Goal: Task Accomplishment & Management: Manage account settings

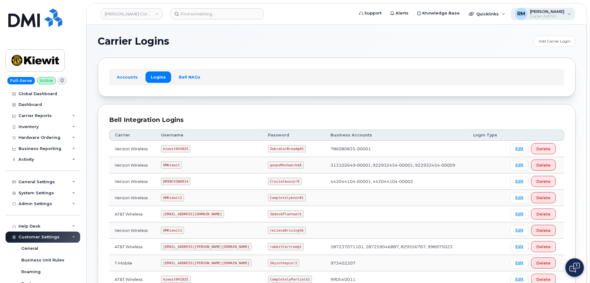
click at [571, 12] on div "RM Rachel Miller Super Admin" at bounding box center [543, 14] width 64 height 12
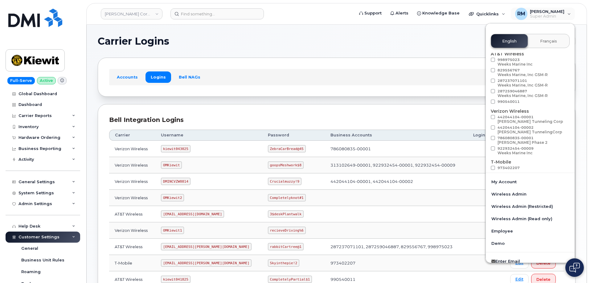
scroll to position [31, 0]
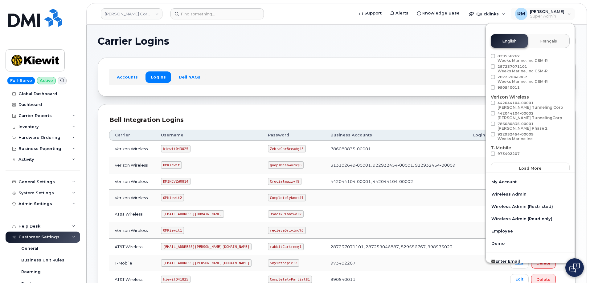
click at [355, 100] on section "Carrier Logins Add Carrier Login Accounts Logins Bell NAGs Bell Integration Log…" at bounding box center [337, 203] width 478 height 334
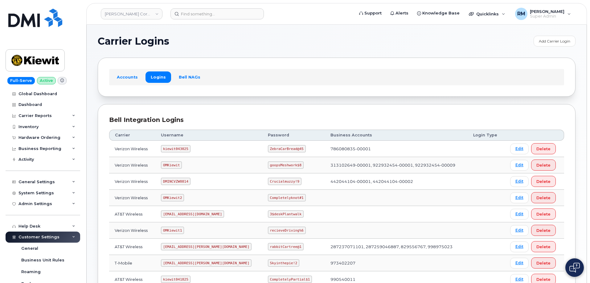
click at [176, 165] on code "OMKiewit" at bounding box center [171, 165] width 21 height 7
copy code "OMKiewit"
drag, startPoint x: 250, startPoint y: 166, endPoint x: 285, endPoint y: 162, distance: 35.1
click at [285, 162] on td "goopsMeshwork$8" at bounding box center [293, 165] width 63 height 16
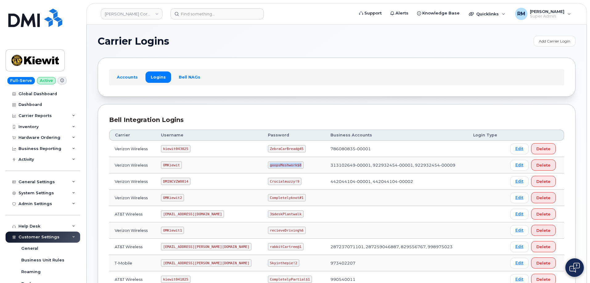
copy code "goopsMeshwork$8"
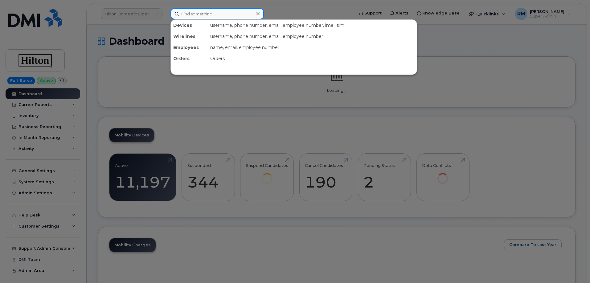
click at [186, 17] on input at bounding box center [216, 13] width 93 height 11
paste input "Richard Fisher"
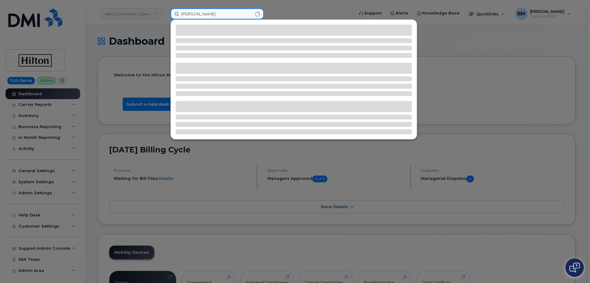
type input "Richard Fisher"
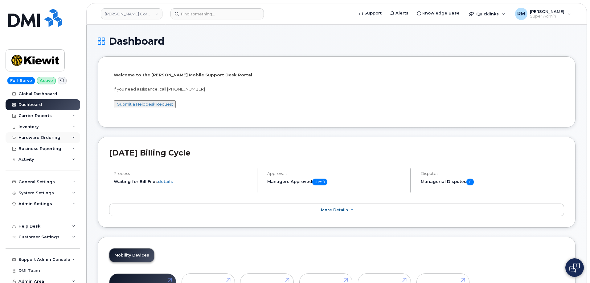
click at [41, 137] on div "Hardware Ordering" at bounding box center [39, 137] width 42 height 5
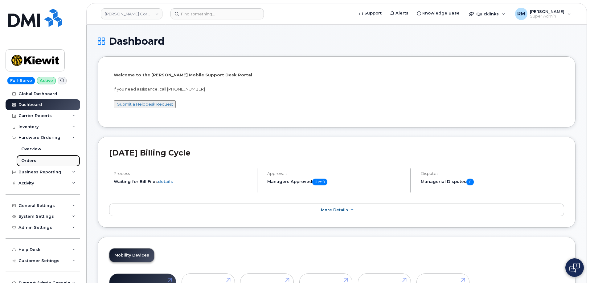
click at [30, 162] on div "Orders" at bounding box center [28, 161] width 15 height 6
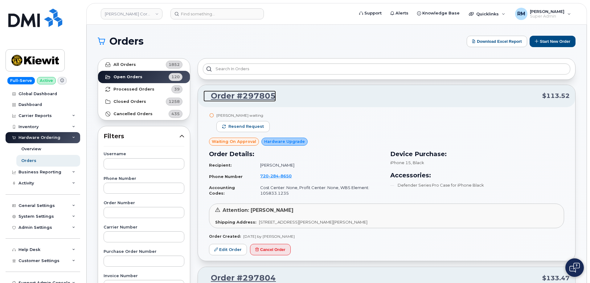
click at [251, 96] on link "Order #297805" at bounding box center [239, 96] width 72 height 11
click at [229, 252] on link "Edit Order" at bounding box center [228, 249] width 38 height 11
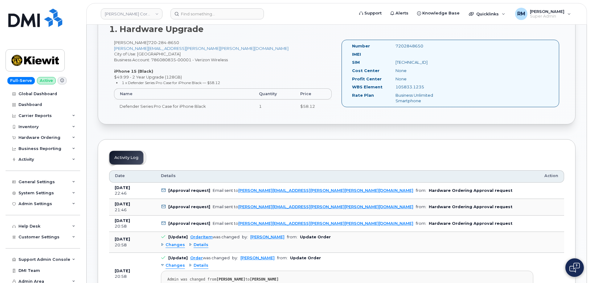
scroll to position [216, 0]
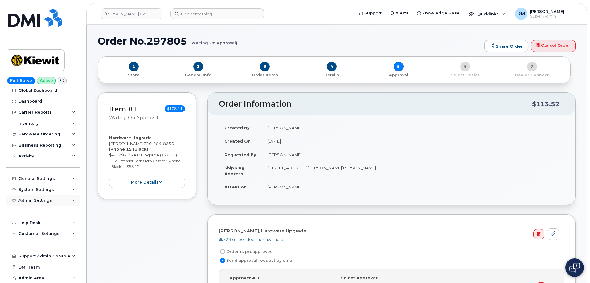
scroll to position [4, 0]
click at [71, 231] on div "Customer Settings" at bounding box center [43, 233] width 75 height 11
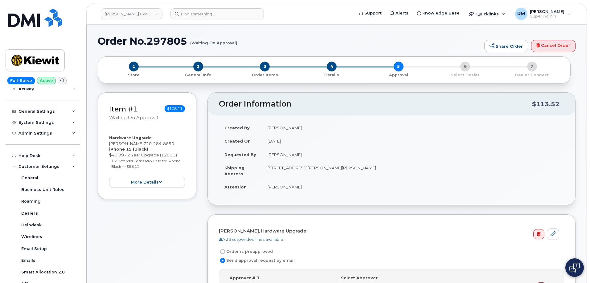
scroll to position [0, 0]
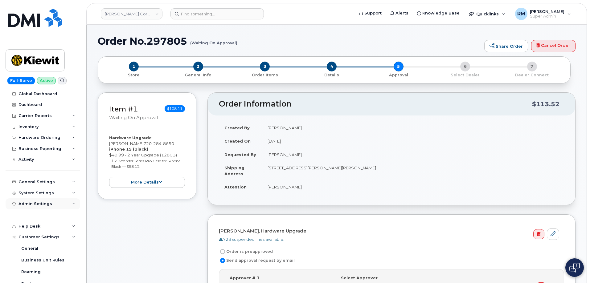
click at [70, 204] on div "Admin Settings" at bounding box center [43, 203] width 75 height 11
click at [73, 184] on div "General Settings" at bounding box center [43, 182] width 75 height 11
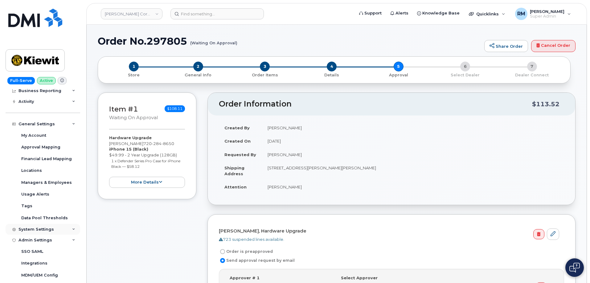
scroll to position [62, 0]
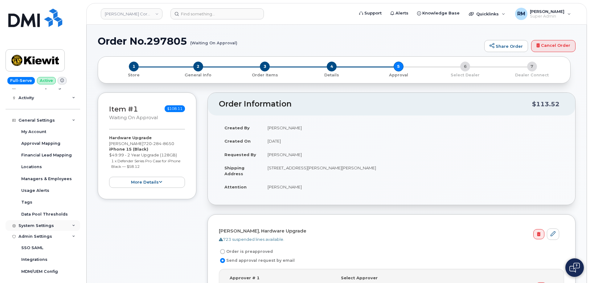
click at [72, 227] on icon at bounding box center [73, 225] width 3 height 3
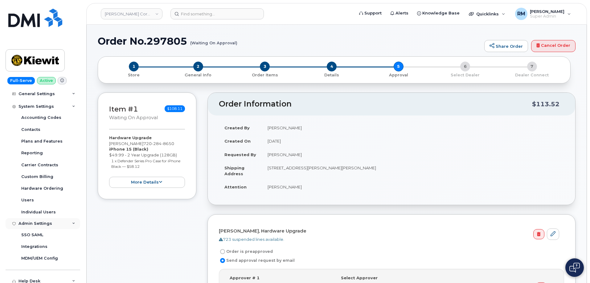
scroll to position [185, 0]
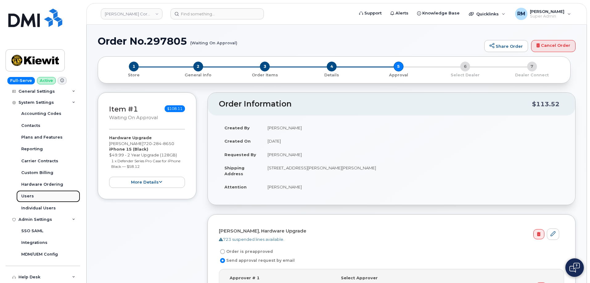
click at [32, 197] on div "Users" at bounding box center [27, 197] width 13 height 6
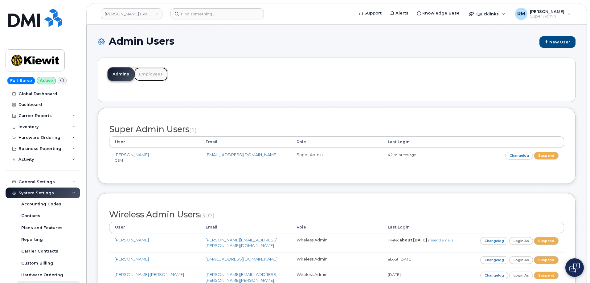
click at [150, 74] on link "Employees" at bounding box center [151, 74] width 34 height 14
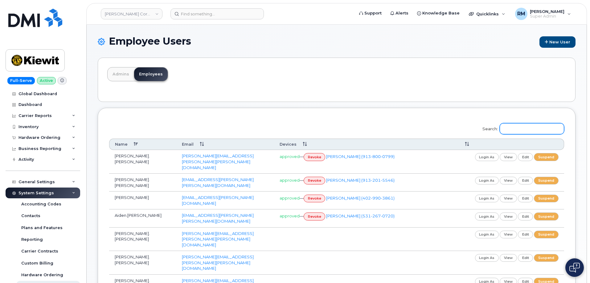
click at [527, 128] on input "Search:" at bounding box center [532, 128] width 64 height 11
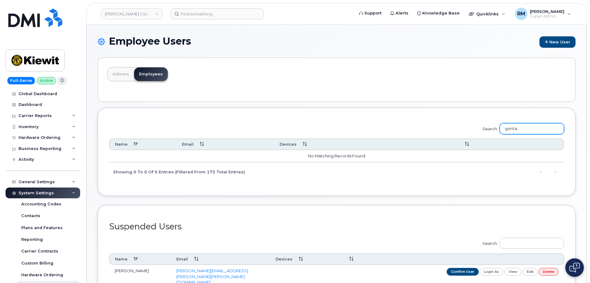
drag, startPoint x: 524, startPoint y: 127, endPoint x: 467, endPoint y: 130, distance: 57.7
click at [467, 130] on div "Search: gonta Name Email Devices No matching records found Showing 0 to 0 of 0 …" at bounding box center [336, 150] width 455 height 62
type input "garre"
click at [117, 72] on link "Admins" at bounding box center [121, 74] width 27 height 14
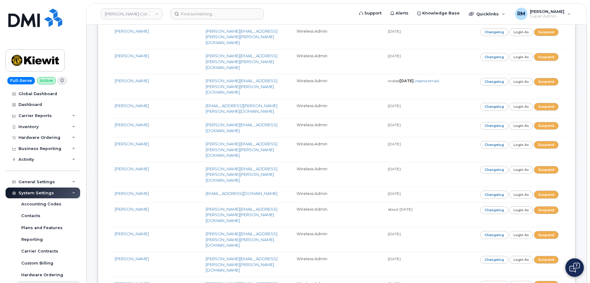
scroll to position [944, 0]
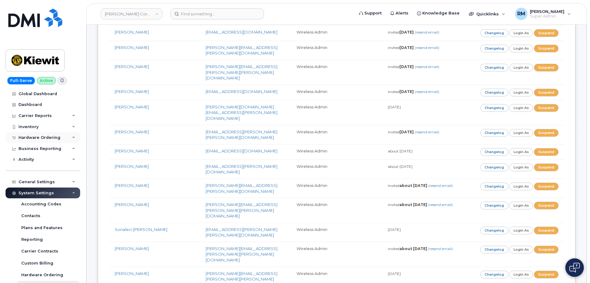
click at [35, 137] on div "Hardware Ordering" at bounding box center [39, 137] width 42 height 5
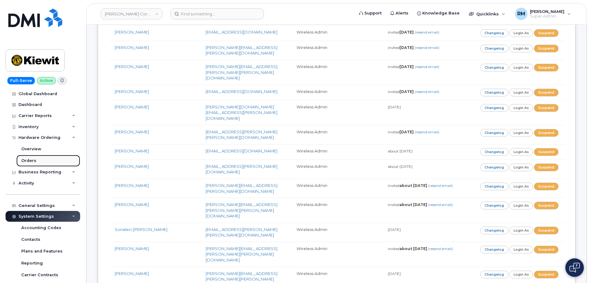
click at [33, 160] on div "Orders" at bounding box center [28, 161] width 15 height 6
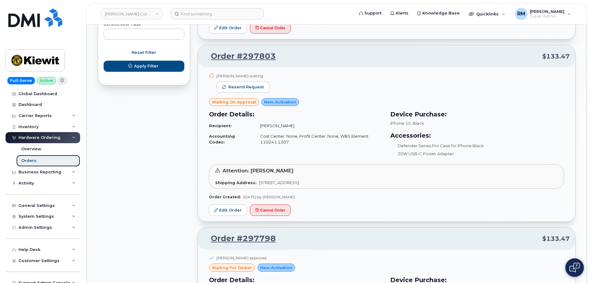
scroll to position [401, 0]
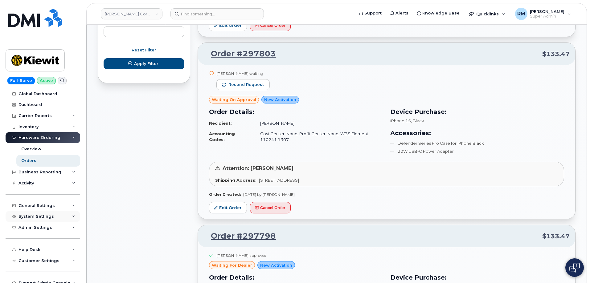
click at [50, 215] on div "System Settings" at bounding box center [35, 216] width 35 height 5
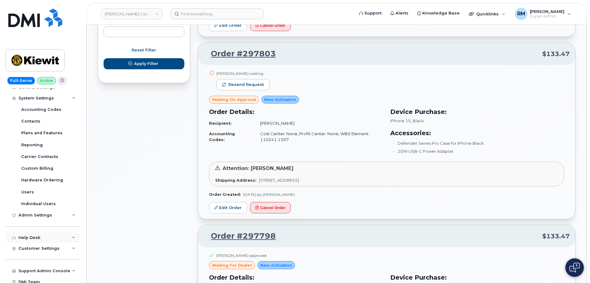
scroll to position [123, 0]
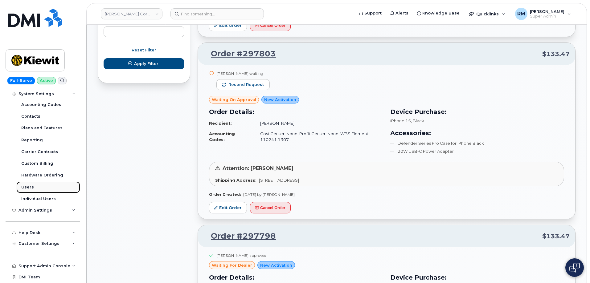
click at [29, 187] on div "Users" at bounding box center [27, 188] width 13 height 6
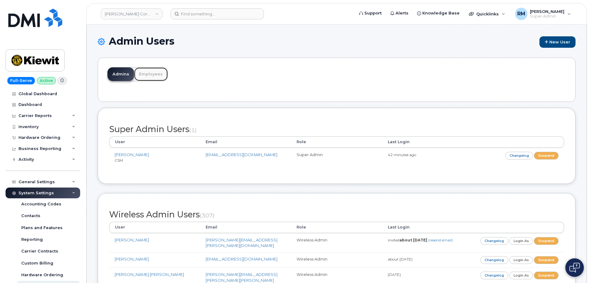
click at [150, 74] on link "Employees" at bounding box center [151, 74] width 34 height 14
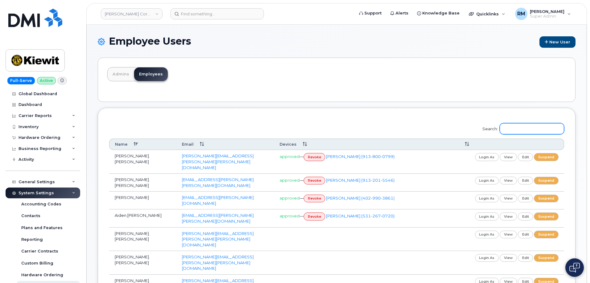
click at [516, 132] on input "Search:" at bounding box center [532, 128] width 64 height 11
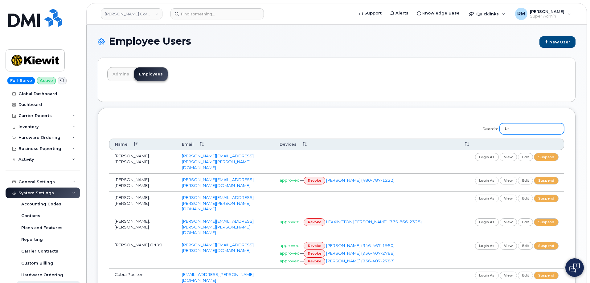
type input "b"
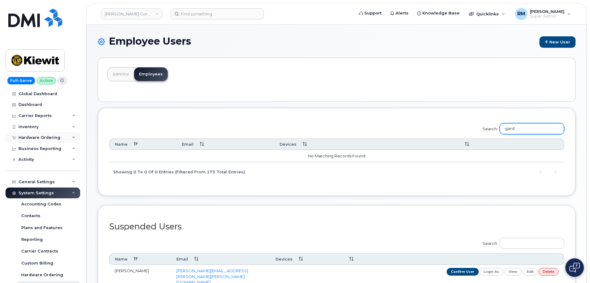
type input "gard"
click at [29, 136] on div "Hardware Ordering" at bounding box center [39, 137] width 42 height 5
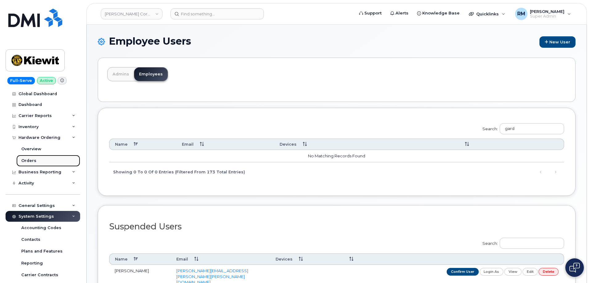
click at [30, 159] on div "Orders" at bounding box center [28, 161] width 15 height 6
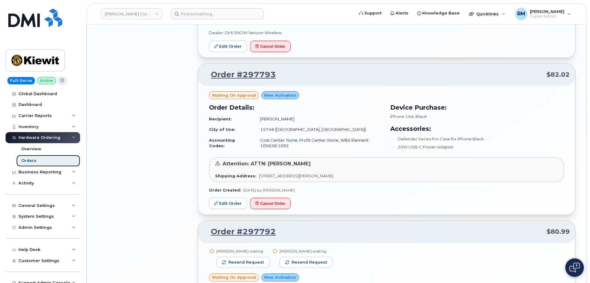
scroll to position [925, 0]
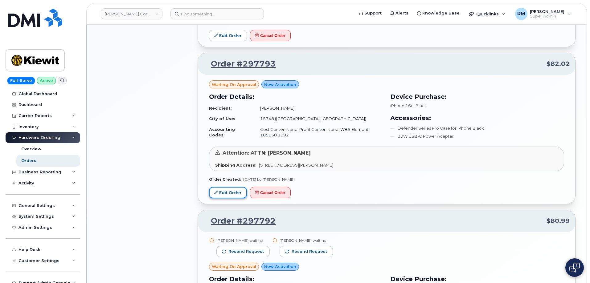
click at [223, 192] on link "Edit Order" at bounding box center [228, 192] width 38 height 11
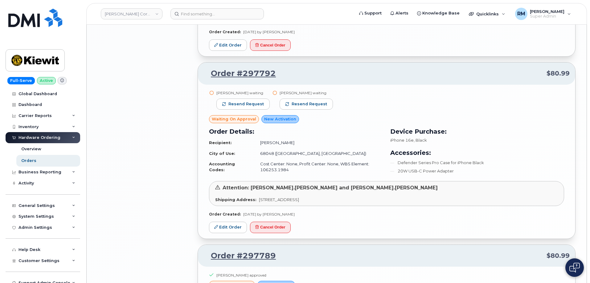
scroll to position [1079, 0]
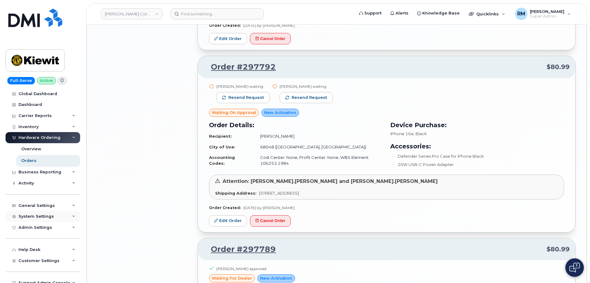
drag, startPoint x: 66, startPoint y: 213, endPoint x: 61, endPoint y: 214, distance: 4.9
click at [66, 213] on div "System Settings" at bounding box center [43, 216] width 75 height 11
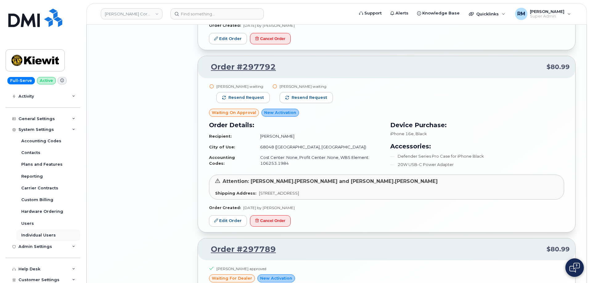
scroll to position [92, 0]
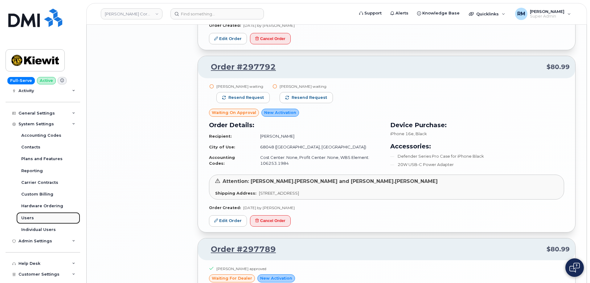
click at [28, 217] on div "Users" at bounding box center [27, 218] width 13 height 6
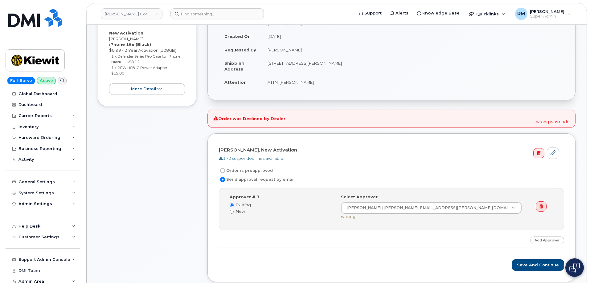
scroll to position [123, 0]
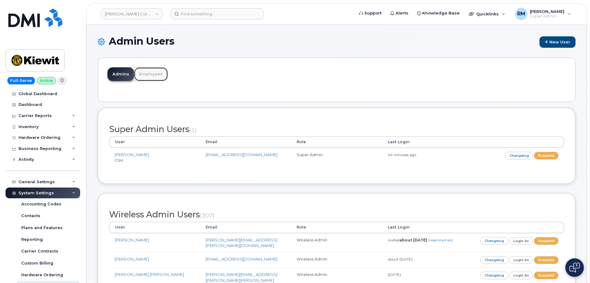
click at [150, 72] on link "Employees" at bounding box center [151, 74] width 34 height 14
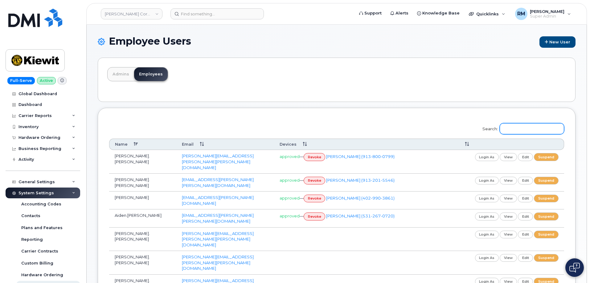
click at [540, 131] on input "Search:" at bounding box center [532, 128] width 64 height 11
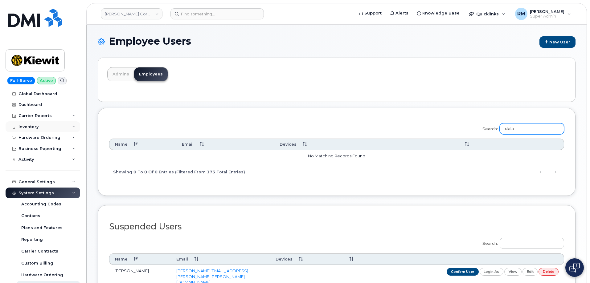
type input "dela"
click at [29, 128] on div "Inventory" at bounding box center [28, 127] width 20 height 5
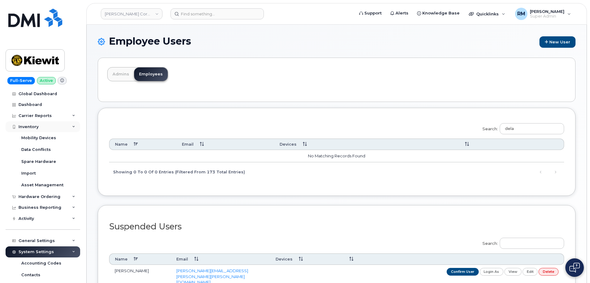
click at [30, 127] on div "Inventory" at bounding box center [28, 127] width 20 height 5
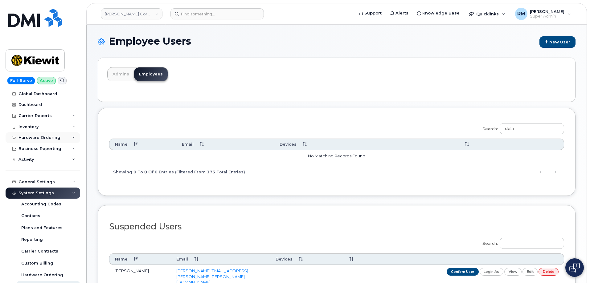
click at [38, 137] on div "Hardware Ordering" at bounding box center [39, 137] width 42 height 5
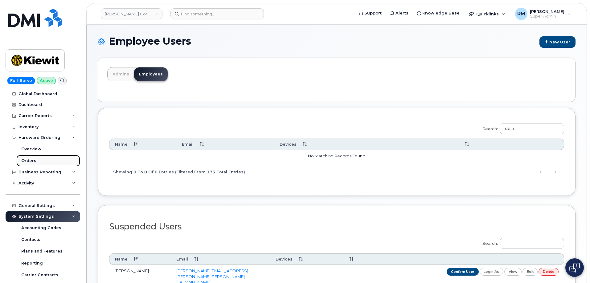
click at [31, 159] on div "Orders" at bounding box center [28, 161] width 15 height 6
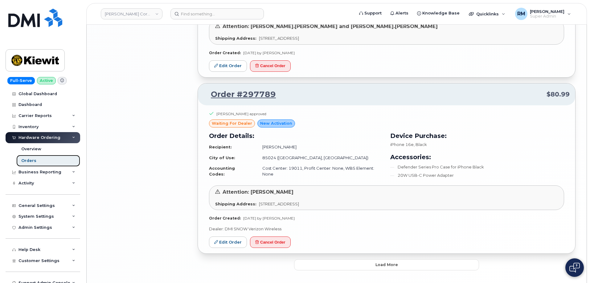
scroll to position [1254, 0]
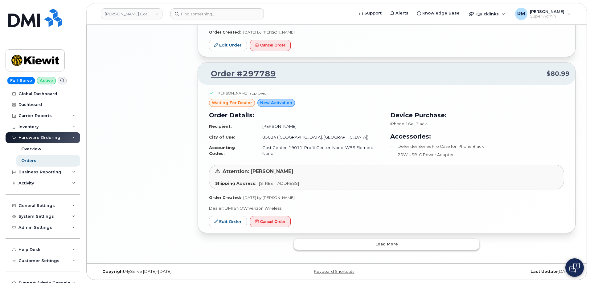
click at [399, 247] on button "Load more" at bounding box center [386, 244] width 185 height 11
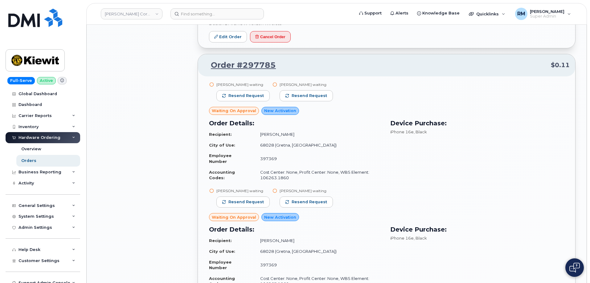
scroll to position [1470, 0]
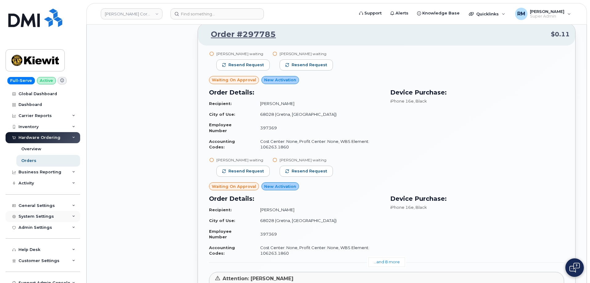
click at [61, 218] on div "System Settings" at bounding box center [43, 216] width 75 height 11
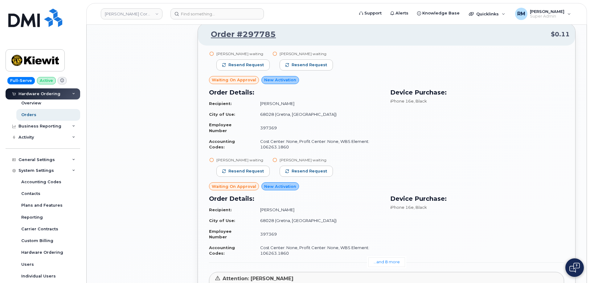
scroll to position [123, 0]
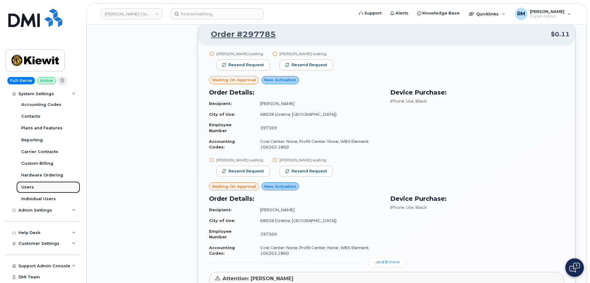
click at [31, 186] on div "Users" at bounding box center [27, 188] width 13 height 6
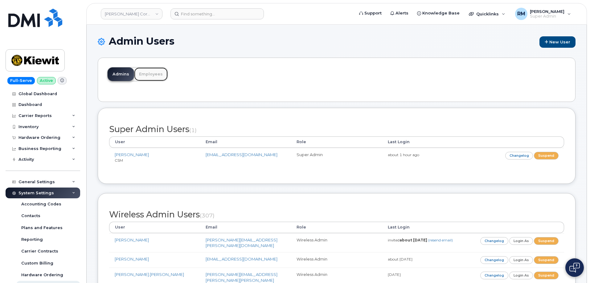
click at [153, 73] on link "Employees" at bounding box center [151, 74] width 34 height 14
click at [148, 76] on link "Employees" at bounding box center [151, 74] width 34 height 14
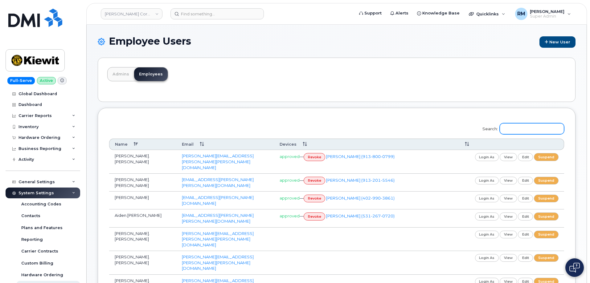
click at [525, 128] on input "Search:" at bounding box center [532, 128] width 64 height 11
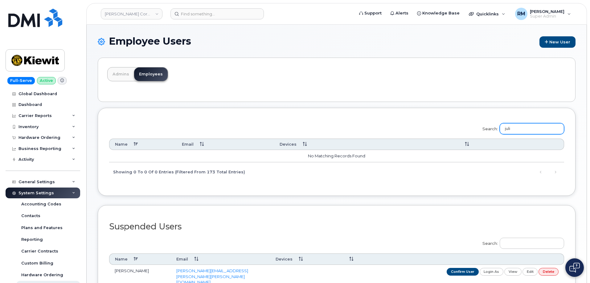
type input "juli"
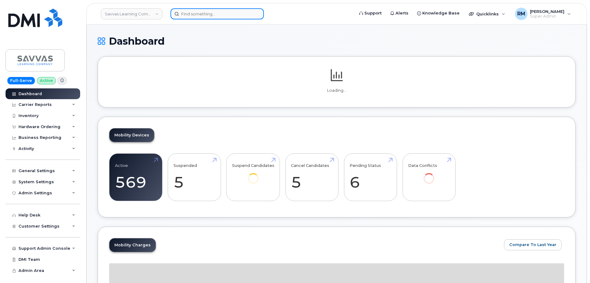
click at [193, 13] on input at bounding box center [216, 13] width 93 height 11
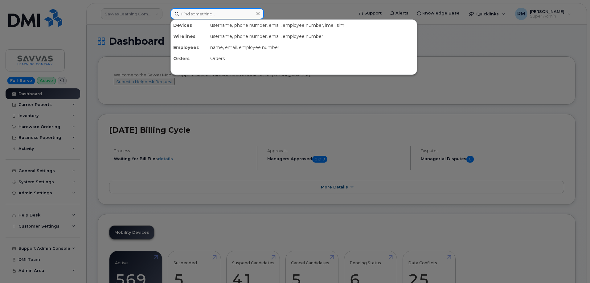
paste input "[PHONE_NUMBER]"
type input "[PHONE_NUMBER]"
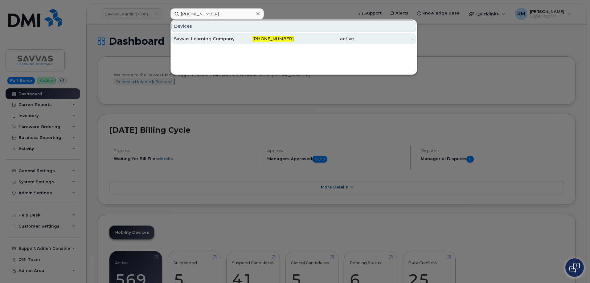
click at [191, 39] on div "Savvas Learning Company" at bounding box center [204, 39] width 60 height 6
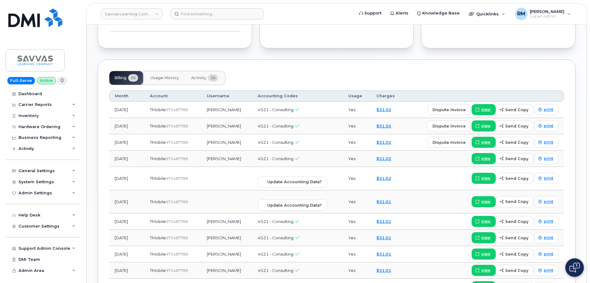
scroll to position [432, 0]
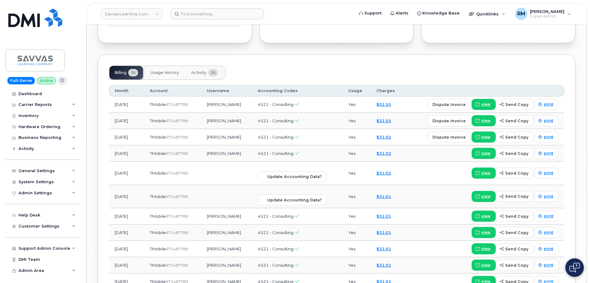
click at [199, 70] on span "Activity" at bounding box center [198, 72] width 15 height 5
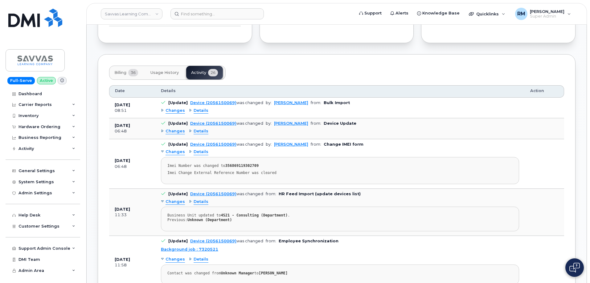
click at [197, 108] on span "Details" at bounding box center [201, 111] width 15 height 6
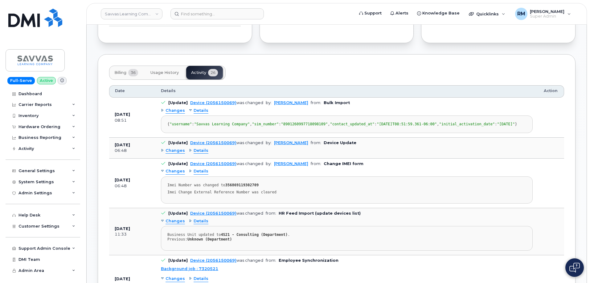
click at [198, 108] on span "Details" at bounding box center [201, 111] width 15 height 6
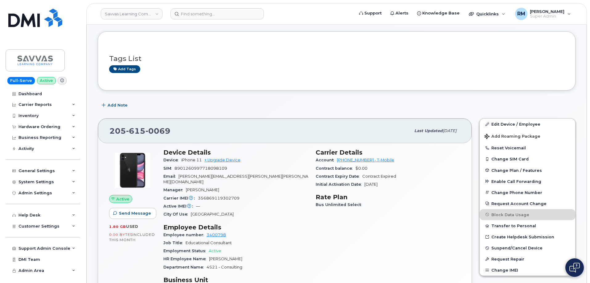
scroll to position [0, 0]
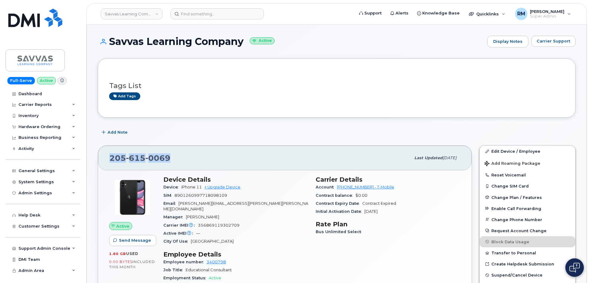
drag, startPoint x: 170, startPoint y: 157, endPoint x: 109, endPoint y: 152, distance: 61.2
click at [109, 152] on div "205 615 0069 Last updated Jul 29, 2025" at bounding box center [285, 158] width 374 height 25
copy span "205 615 0069"
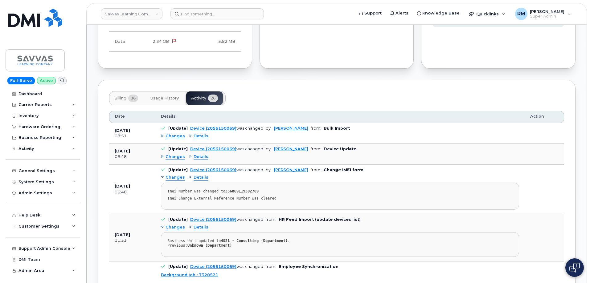
scroll to position [401, 0]
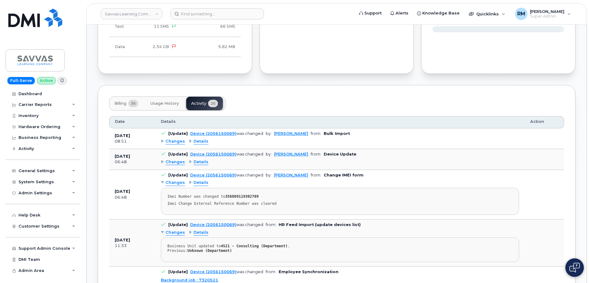
click at [196, 139] on span "Details" at bounding box center [201, 142] width 15 height 6
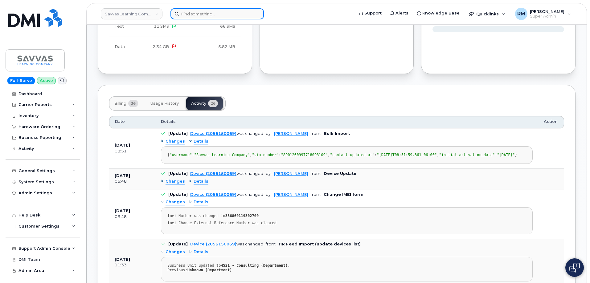
click at [195, 14] on input at bounding box center [216, 13] width 93 height 11
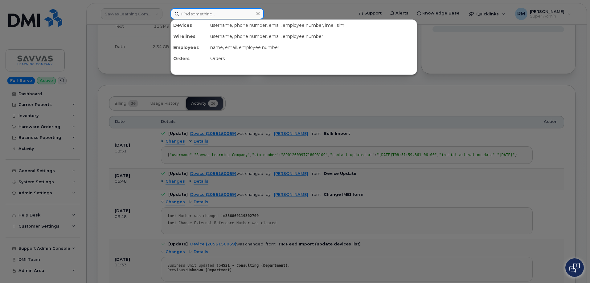
paste input "9365100984"
type input "9365100984"
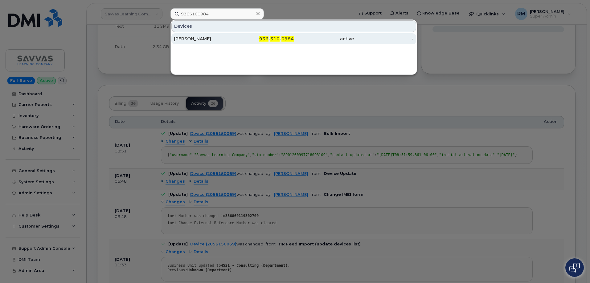
click at [205, 38] on div "MARK HUDSON" at bounding box center [204, 39] width 60 height 6
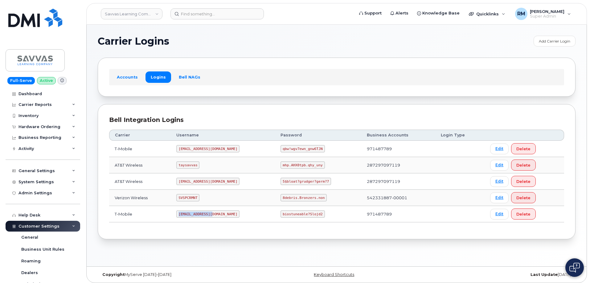
drag, startPoint x: 184, startPoint y: 215, endPoint x: 223, endPoint y: 214, distance: 38.5
click at [223, 214] on td "[EMAIL_ADDRESS][DOMAIN_NAME]" at bounding box center [223, 214] width 104 height 16
copy code "savvas@dminc.com"
drag, startPoint x: 264, startPoint y: 215, endPoint x: 309, endPoint y: 212, distance: 45.4
click at [309, 212] on td "biostuneable?Slojd2" at bounding box center [318, 214] width 86 height 16
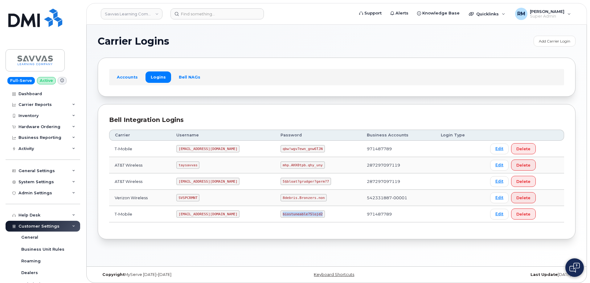
copy code "biostuneable?Slojd2"
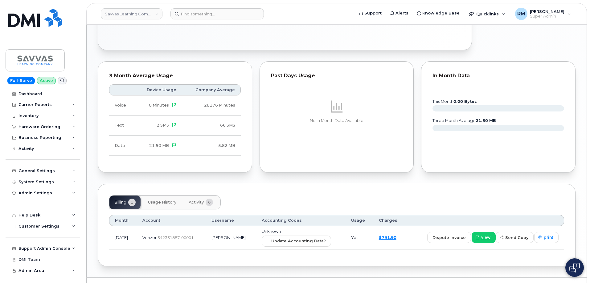
scroll to position [362, 0]
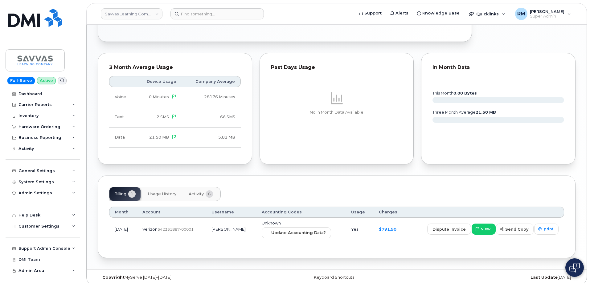
click at [197, 192] on span "Activity" at bounding box center [196, 194] width 15 height 5
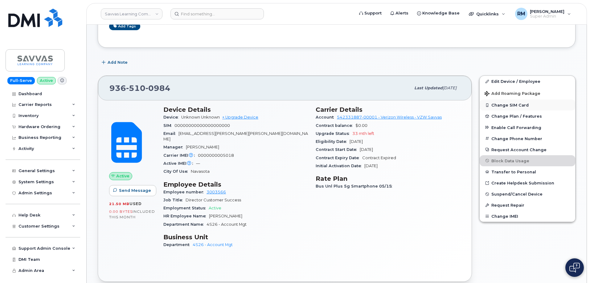
scroll to position [123, 0]
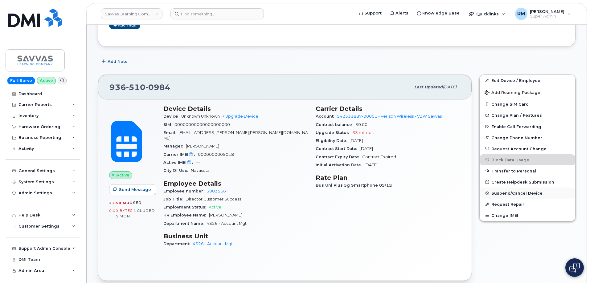
click at [507, 191] on span "Suspend/Cancel Device" at bounding box center [516, 193] width 51 height 5
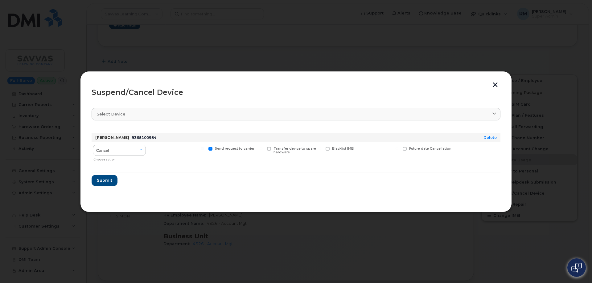
click at [211, 149] on span at bounding box center [210, 149] width 4 height 4
click at [204, 149] on input "Send request to carrier" at bounding box center [202, 148] width 3 height 3
checkbox input "false"
click at [494, 83] on button "button" at bounding box center [494, 85] width 9 height 6
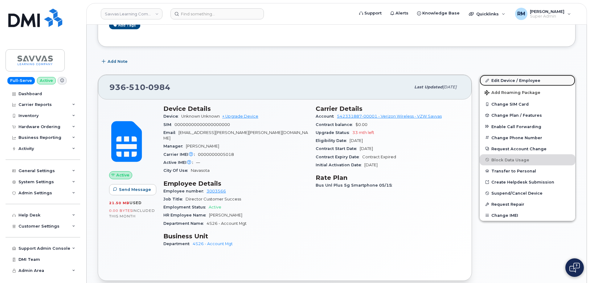
click at [510, 79] on link "Edit Device / Employee" at bounding box center [528, 80] width 96 height 11
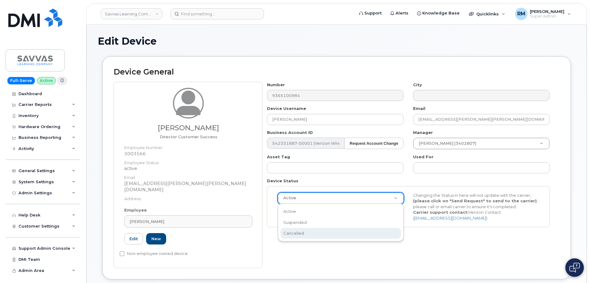
scroll to position [0, 2]
select select "cancelled"
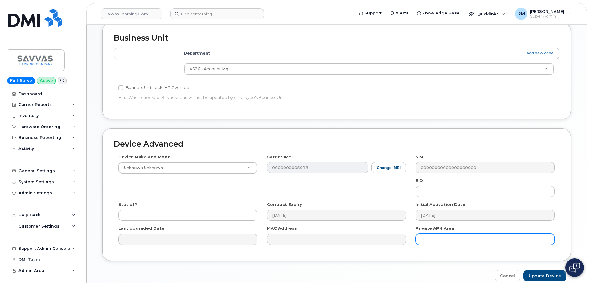
scroll to position [289, 0]
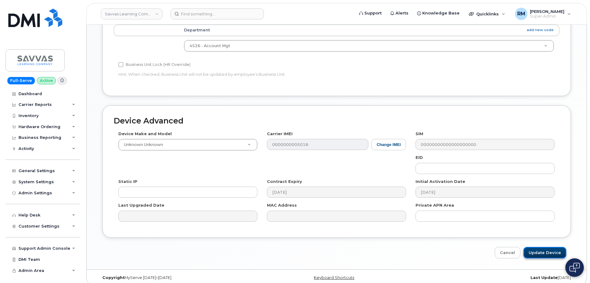
click at [542, 250] on input "Update Device" at bounding box center [544, 252] width 43 height 11
type input "Saving..."
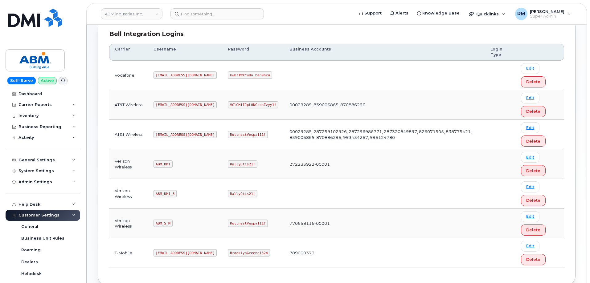
scroll to position [123, 0]
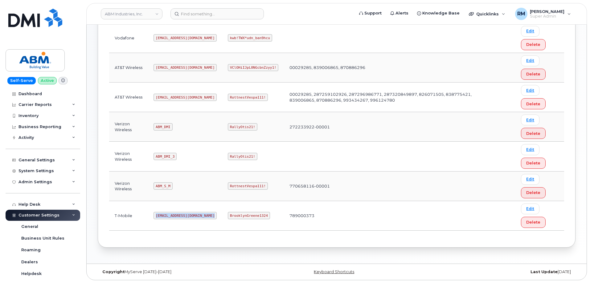
drag, startPoint x: 157, startPoint y: 215, endPoint x: 226, endPoint y: 133, distance: 107.6
click at [216, 209] on tr "T-Mobile abm@dminc.com BrooklynGreene1324 789000373 Edit Delete" at bounding box center [336, 216] width 455 height 30
copy code "abm@dminc.com"
click at [236, 217] on code "BrooklynGreene1324" at bounding box center [249, 215] width 42 height 7
drag, startPoint x: 208, startPoint y: 215, endPoint x: 243, endPoint y: 215, distance: 35.1
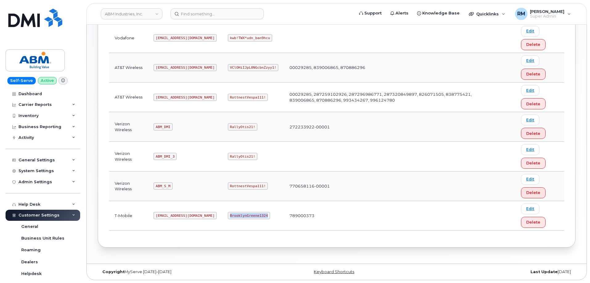
click at [243, 215] on code "BrooklynGreene1324" at bounding box center [249, 215] width 42 height 7
copy code "BrooklynGreene1324"
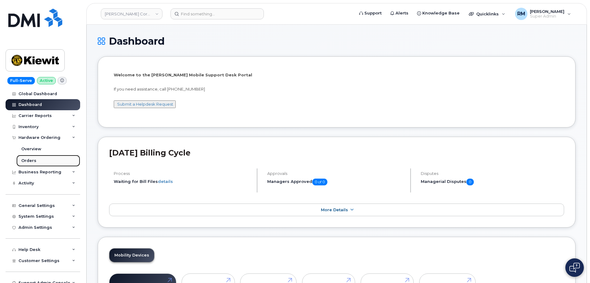
click at [31, 162] on div "Orders" at bounding box center [28, 161] width 15 height 6
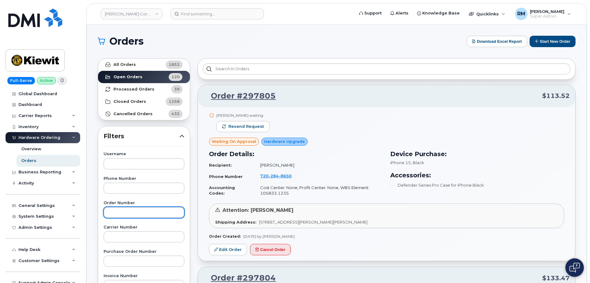
click at [117, 212] on input "text" at bounding box center [144, 212] width 81 height 11
paste input "297467"
type input "297467"
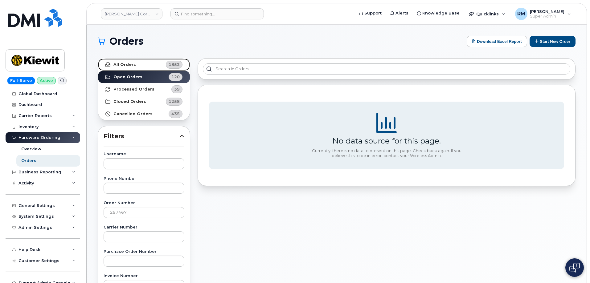
click at [131, 65] on strong "All Orders" at bounding box center [124, 64] width 22 height 5
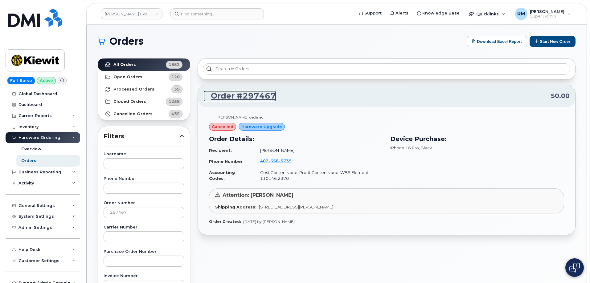
click at [225, 96] on link "Order #297467" at bounding box center [239, 96] width 72 height 11
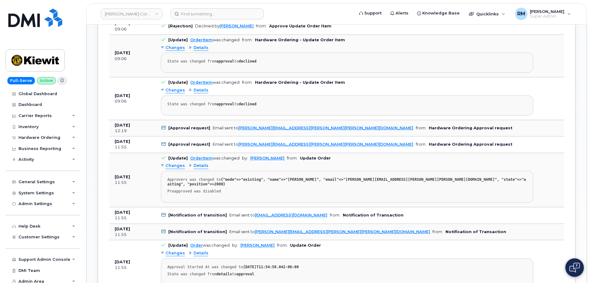
scroll to position [401, 0]
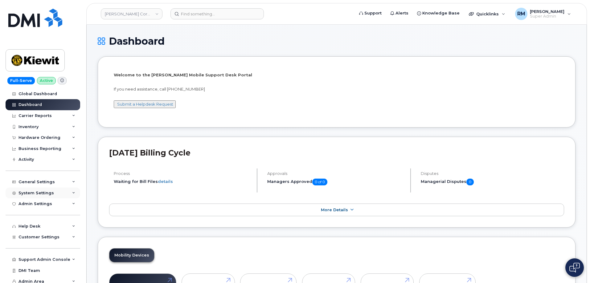
click at [62, 191] on div "System Settings" at bounding box center [43, 193] width 75 height 11
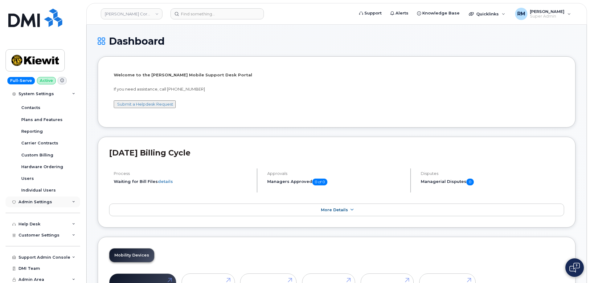
scroll to position [110, 0]
click at [35, 178] on link "Users" at bounding box center [48, 177] width 64 height 12
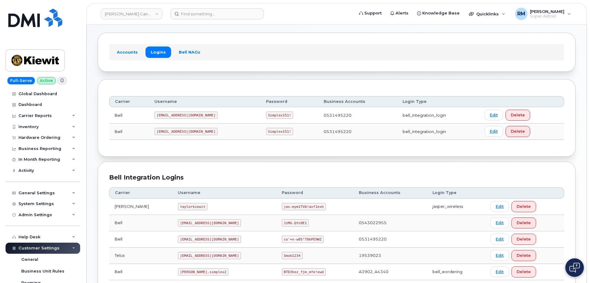
scroll to position [75, 0]
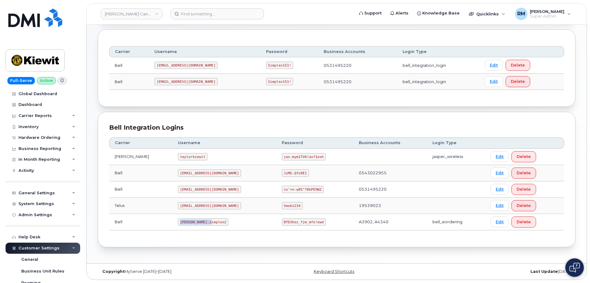
drag, startPoint x: 167, startPoint y: 222, endPoint x: 206, endPoint y: 221, distance: 38.9
click at [206, 221] on td "kiewit.simplex2" at bounding box center [224, 222] width 104 height 16
copy code "kiewit.simplex2"
drag, startPoint x: 261, startPoint y: 222, endPoint x: 305, endPoint y: 223, distance: 43.5
click at [305, 223] on td "BTD3hez_fjm_mfe!ewd" at bounding box center [314, 222] width 77 height 16
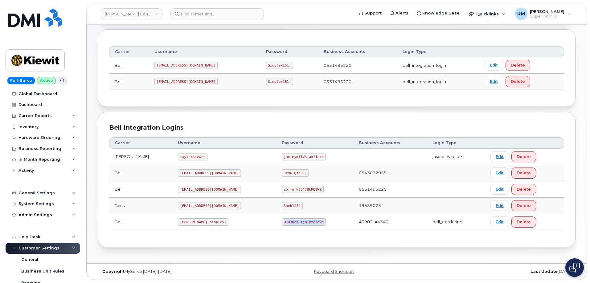
copy code "BTD3hez_fjm_mfe!ewd"
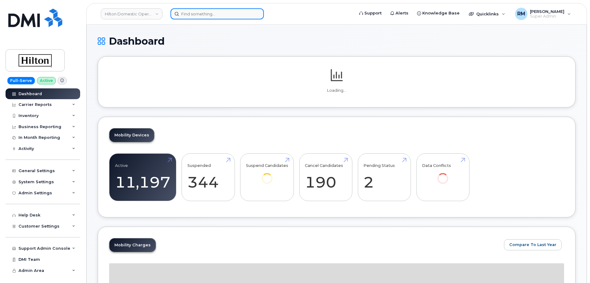
click at [184, 18] on input at bounding box center [216, 13] width 93 height 11
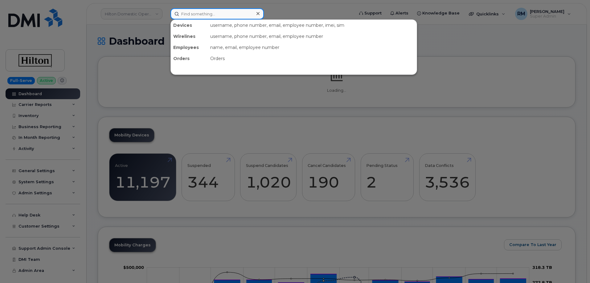
click at [186, 16] on input at bounding box center [216, 13] width 93 height 11
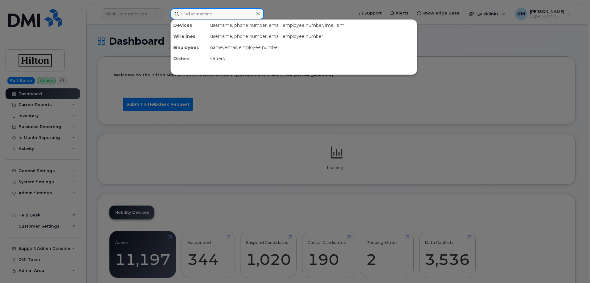
paste input "2027044038"
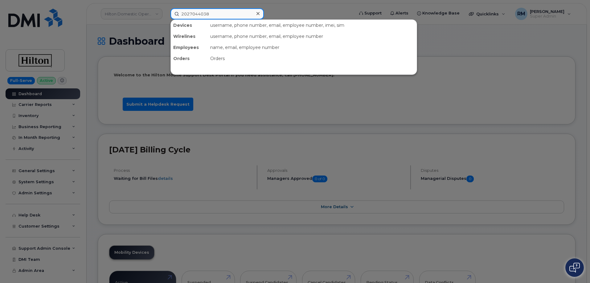
type input "2027044038"
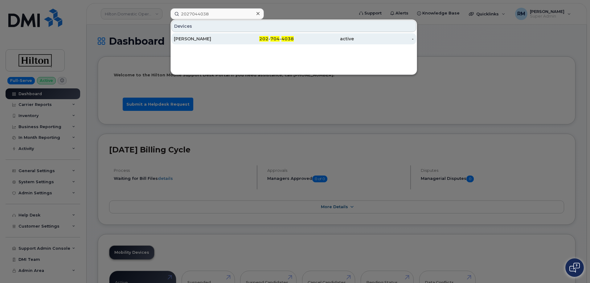
click at [205, 38] on div "[PERSON_NAME]" at bounding box center [204, 39] width 60 height 6
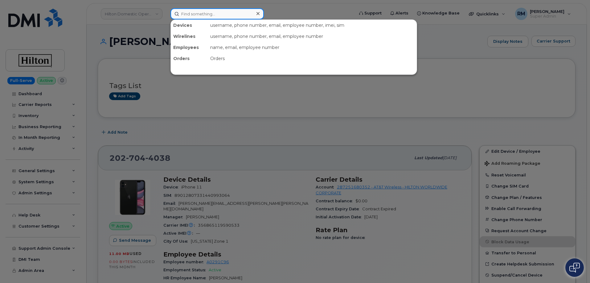
click at [192, 14] on input at bounding box center [216, 13] width 93 height 11
paste input "2027044038"
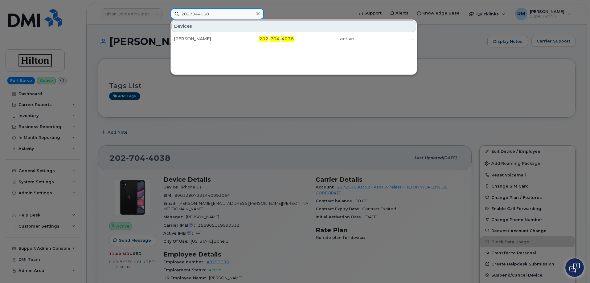
click at [192, 14] on input "2027044038" at bounding box center [216, 13] width 93 height 11
paste input "368808"
type input "2023688088"
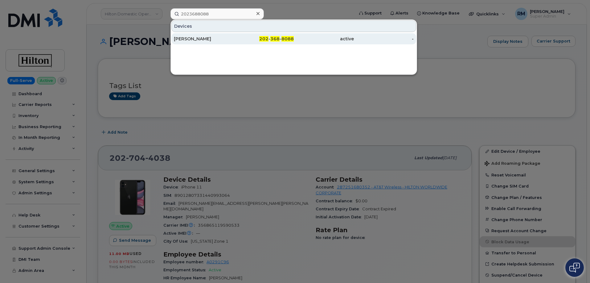
click at [206, 38] on div "[PERSON_NAME]" at bounding box center [204, 39] width 60 height 6
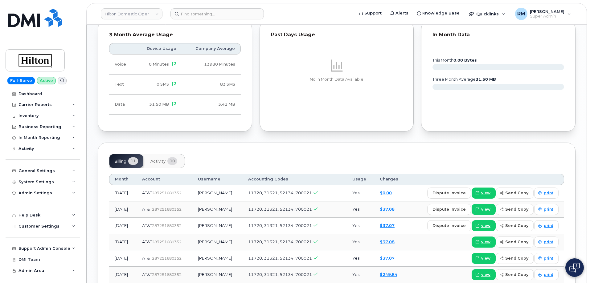
scroll to position [370, 0]
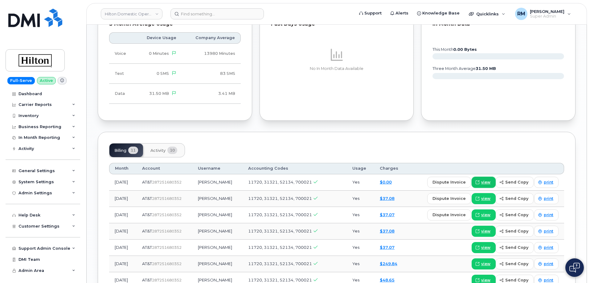
click at [489, 180] on span "view" at bounding box center [485, 183] width 9 height 6
click at [489, 196] on span "view" at bounding box center [485, 199] width 9 height 6
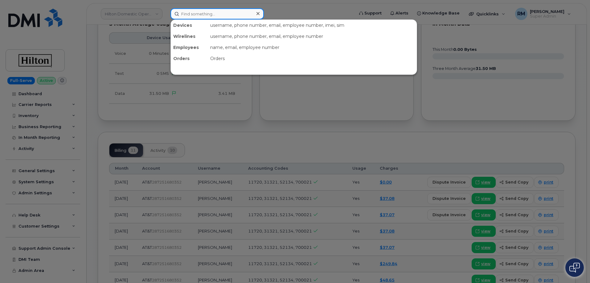
click at [192, 15] on input at bounding box center [216, 13] width 93 height 11
paste input "2023688074"
type input "2023688074"
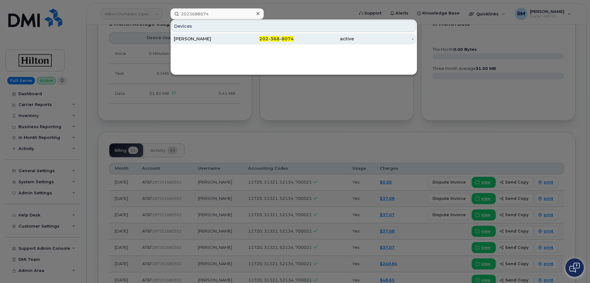
click at [186, 41] on div "Marshall Ramroop" at bounding box center [204, 39] width 60 height 6
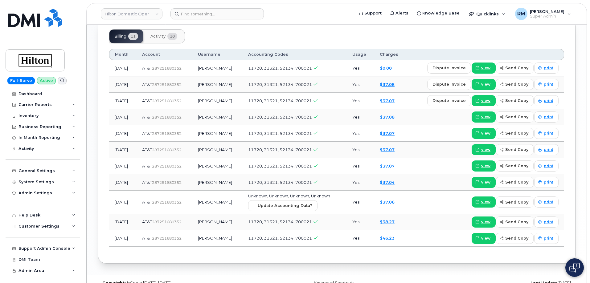
scroll to position [513, 0]
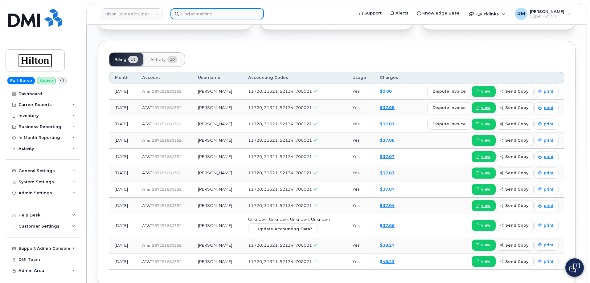
click at [193, 13] on input at bounding box center [216, 13] width 93 height 11
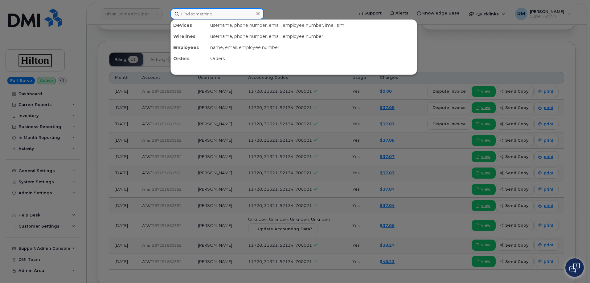
paste input "2023688004"
type input "2023688004"
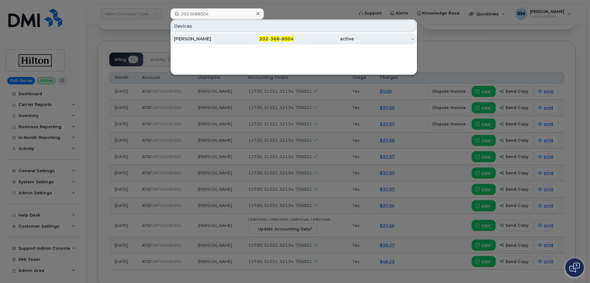
click at [195, 39] on div "[PERSON_NAME]" at bounding box center [204, 39] width 60 height 6
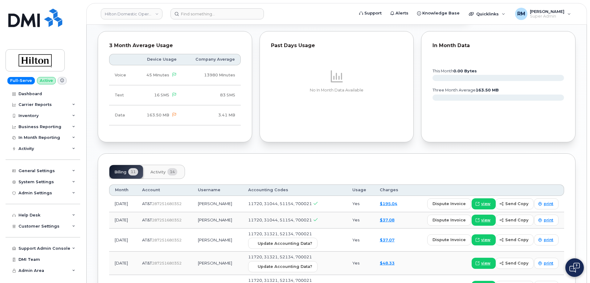
scroll to position [432, 0]
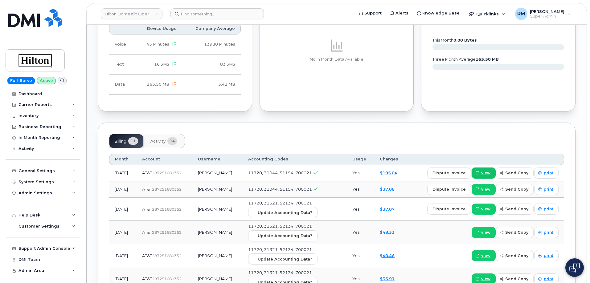
click at [490, 170] on span "view" at bounding box center [485, 173] width 9 height 6
click at [208, 14] on input at bounding box center [216, 13] width 93 height 11
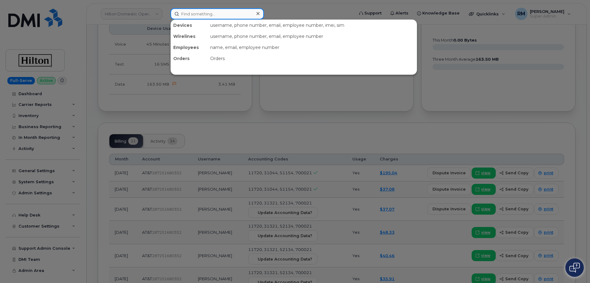
paste input "2023749995"
type input "2023749995"
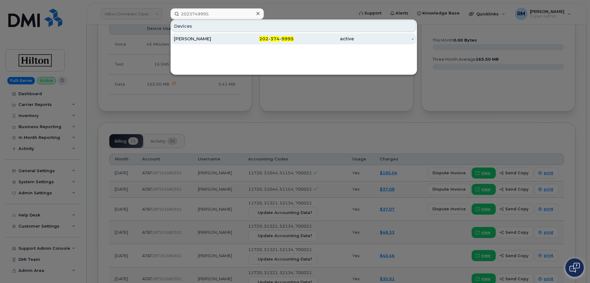
click at [209, 40] on div "Wyatt Yokum" at bounding box center [204, 39] width 60 height 6
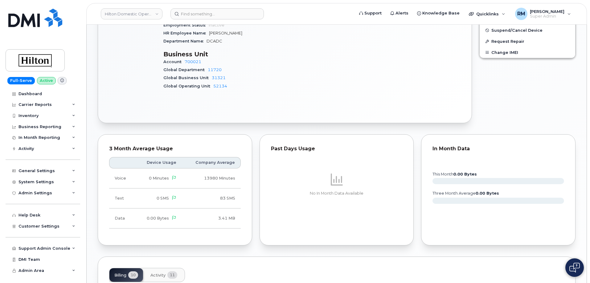
scroll to position [370, 0]
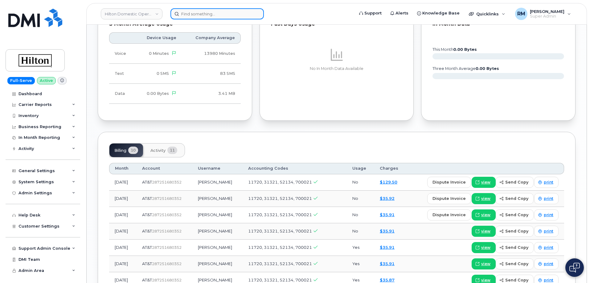
click at [194, 13] on input at bounding box center [216, 13] width 93 height 11
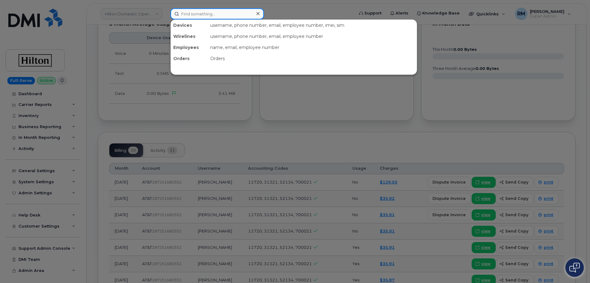
paste input "2026647510"
type input "2026647510"
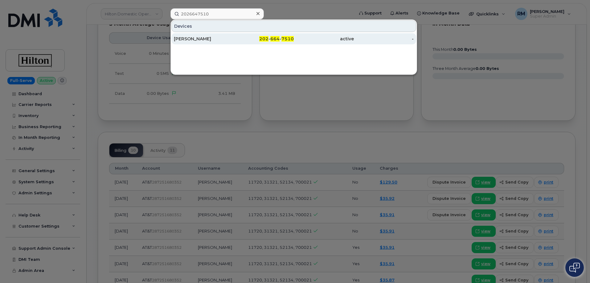
click at [226, 42] on div "[PERSON_NAME]" at bounding box center [204, 39] width 60 height 6
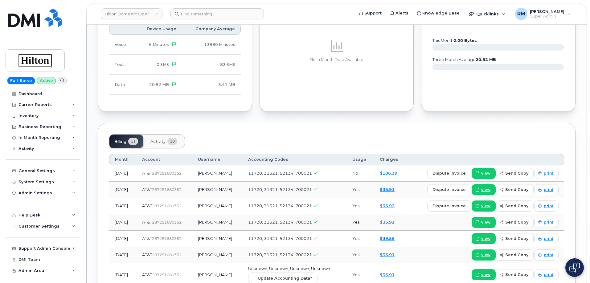
scroll to position [432, 0]
click at [483, 170] on span "view" at bounding box center [485, 173] width 9 height 6
click at [212, 18] on input at bounding box center [216, 13] width 93 height 11
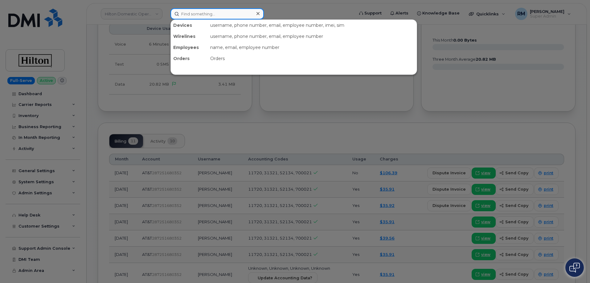
paste input "2023688081"
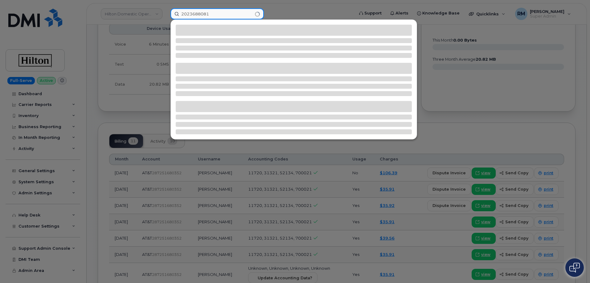
type input "2023688081"
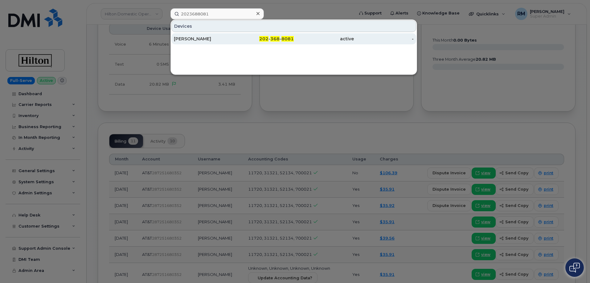
click at [205, 38] on div "[PERSON_NAME]" at bounding box center [204, 39] width 60 height 6
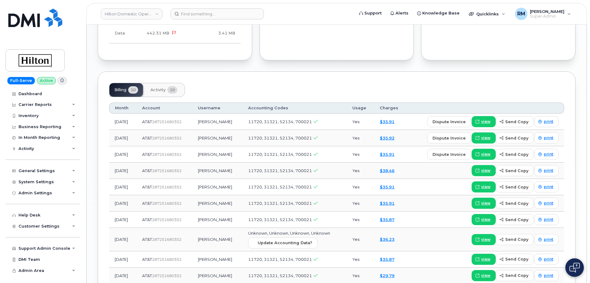
scroll to position [432, 0]
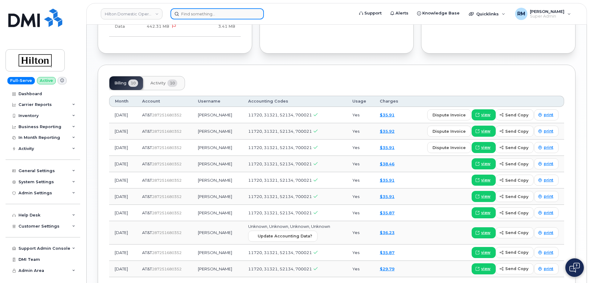
click at [215, 10] on input at bounding box center [216, 13] width 93 height 11
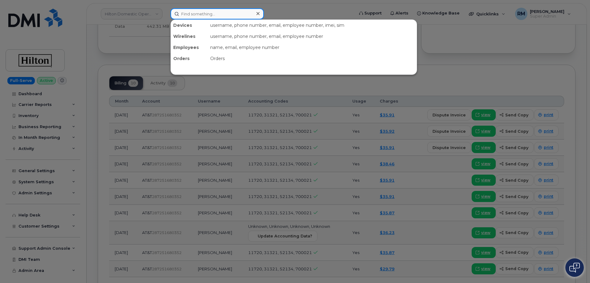
paste input "2022463775"
type input "2022463775"
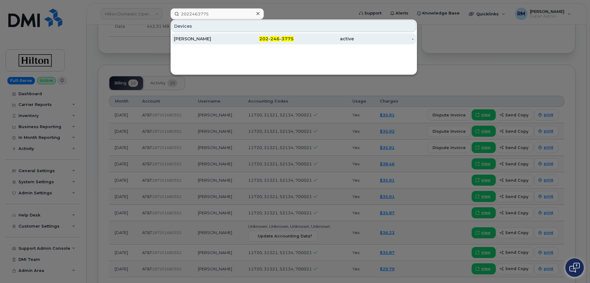
click at [202, 41] on div "[PERSON_NAME]" at bounding box center [204, 39] width 60 height 6
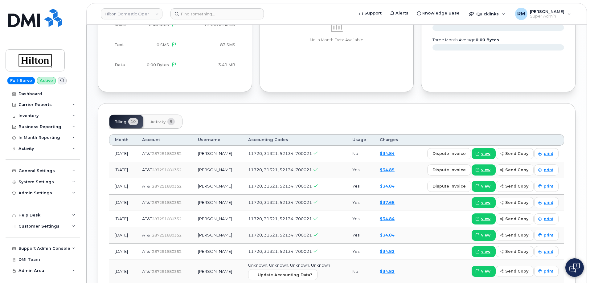
scroll to position [401, 0]
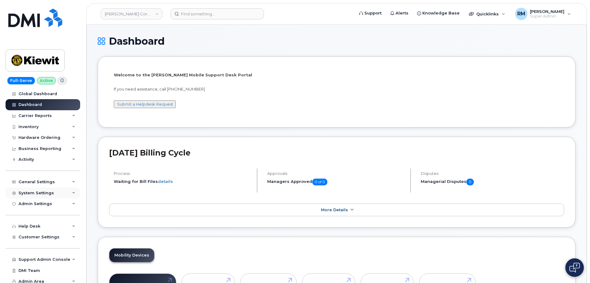
click at [72, 189] on div "System Settings" at bounding box center [43, 193] width 75 height 11
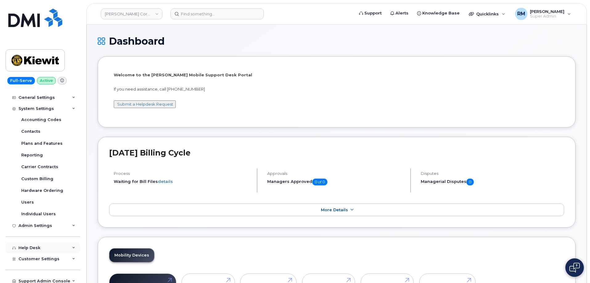
scroll to position [92, 0]
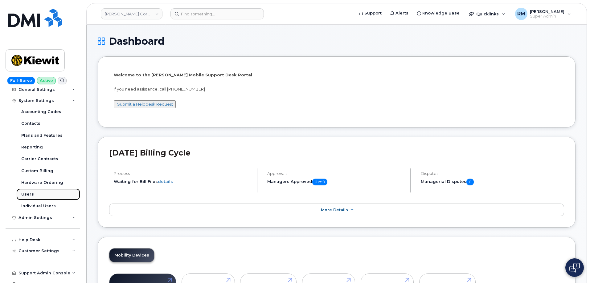
click at [28, 193] on div "Users" at bounding box center [27, 195] width 13 height 6
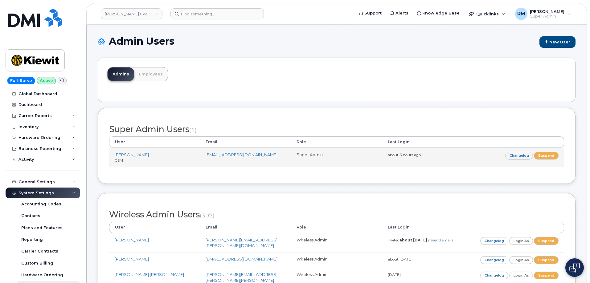
scroll to position [5300, 0]
